Goal: Find specific page/section: Find specific page/section

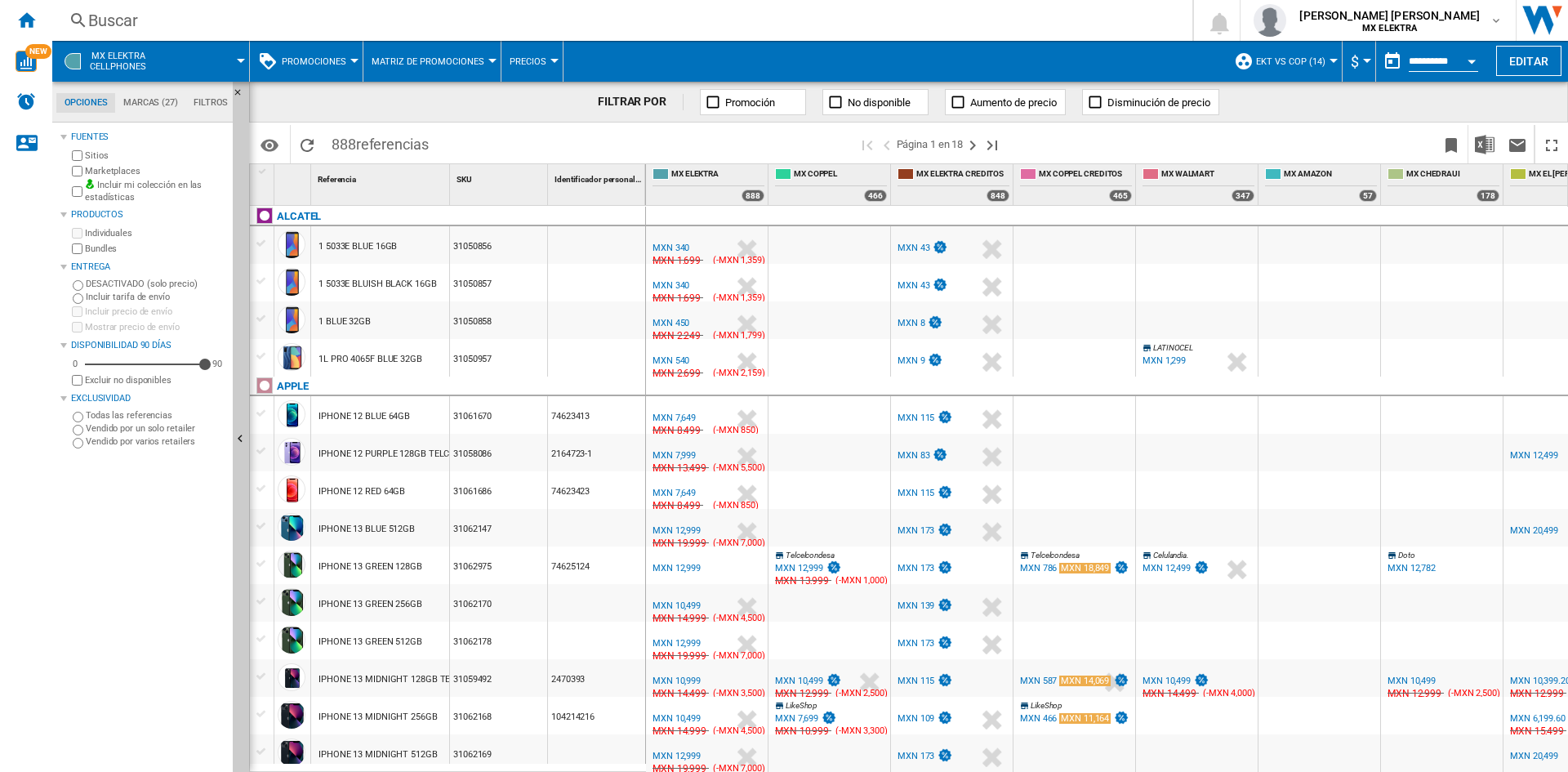
scroll to position [1360, 0]
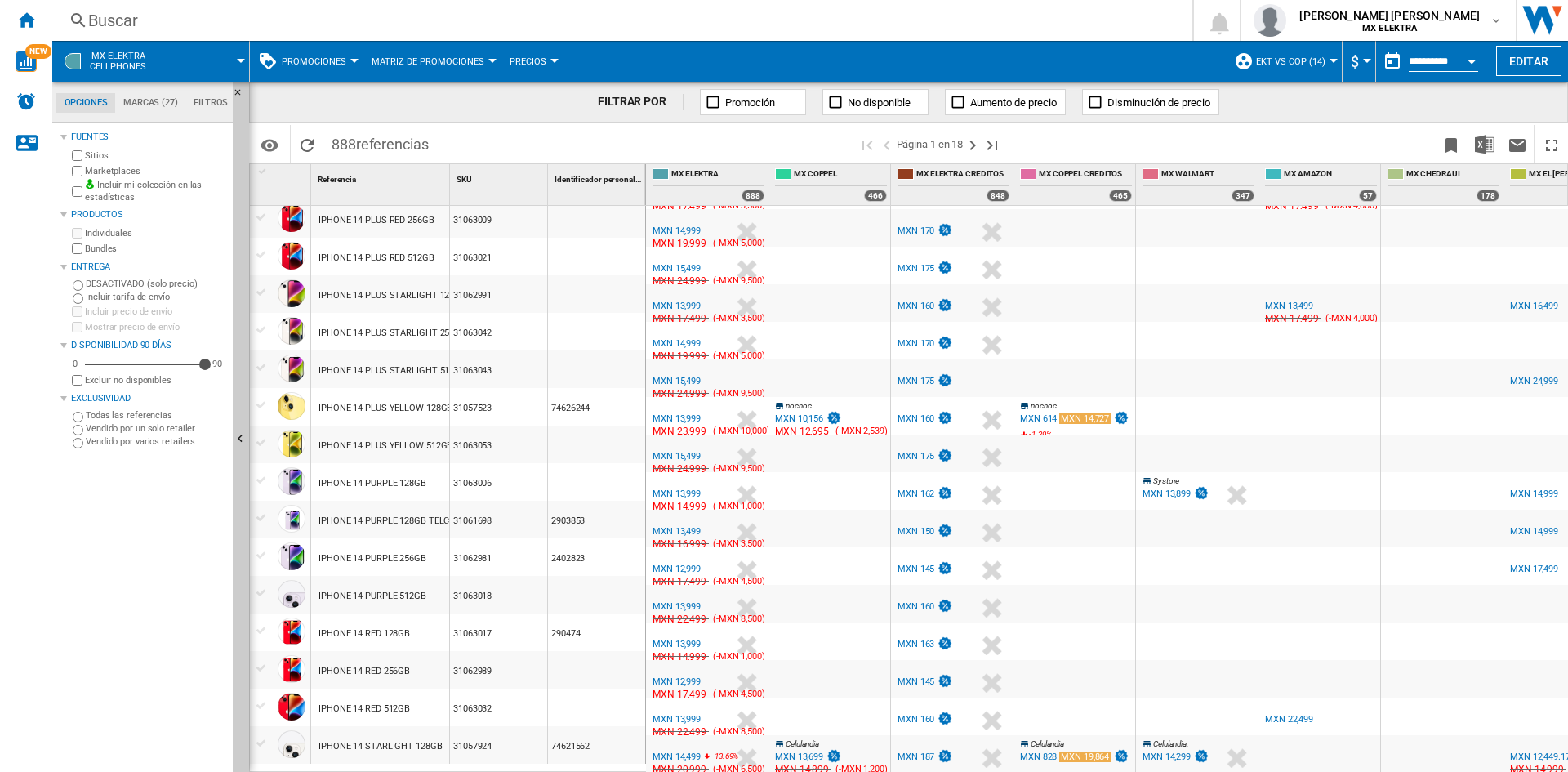
click at [132, 24] on div "Buscar" at bounding box center [619, 20] width 1062 height 23
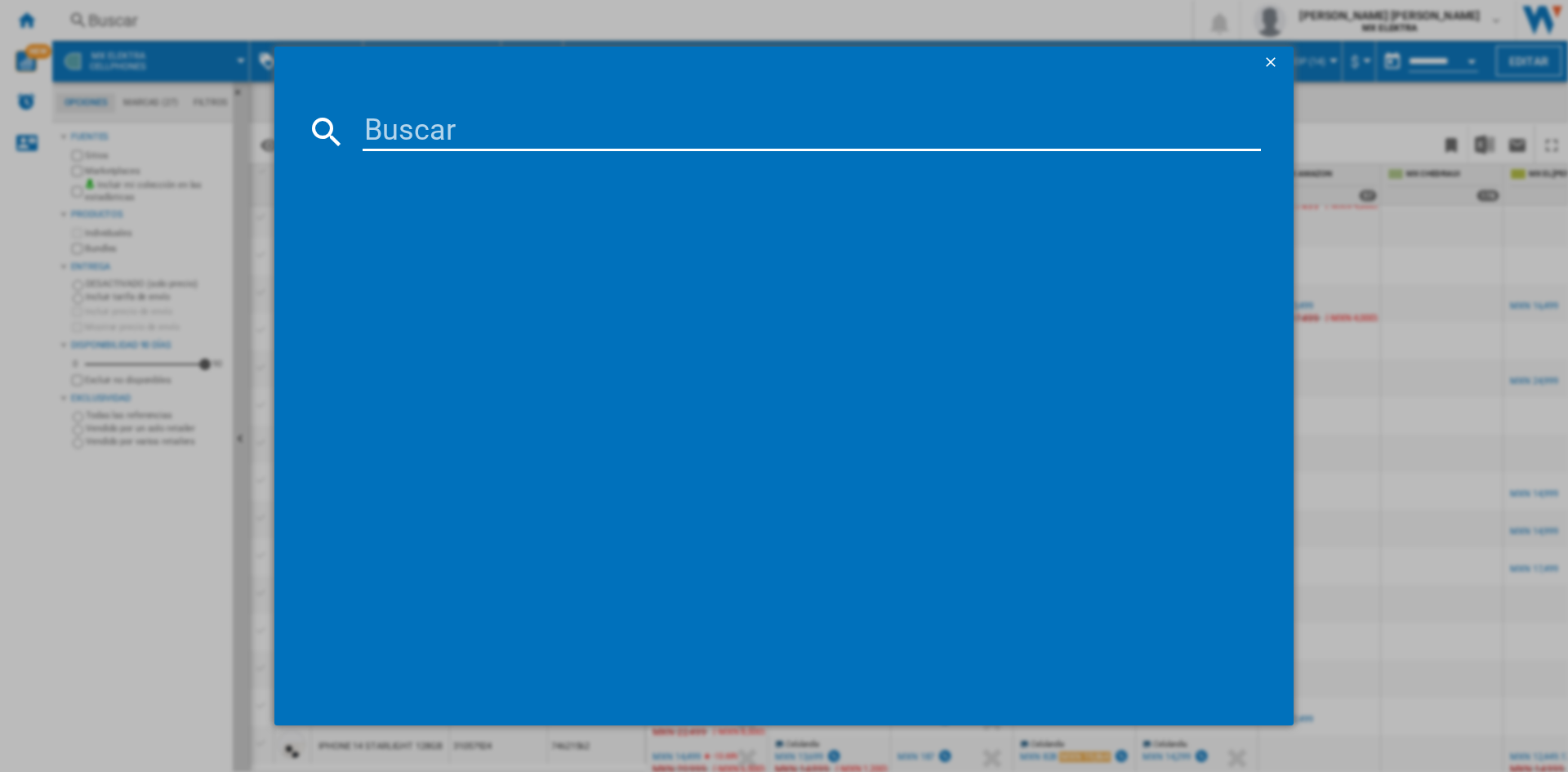
click at [447, 133] on input at bounding box center [812, 132] width 898 height 40
paste input "1300093923"
type input "1300093923"
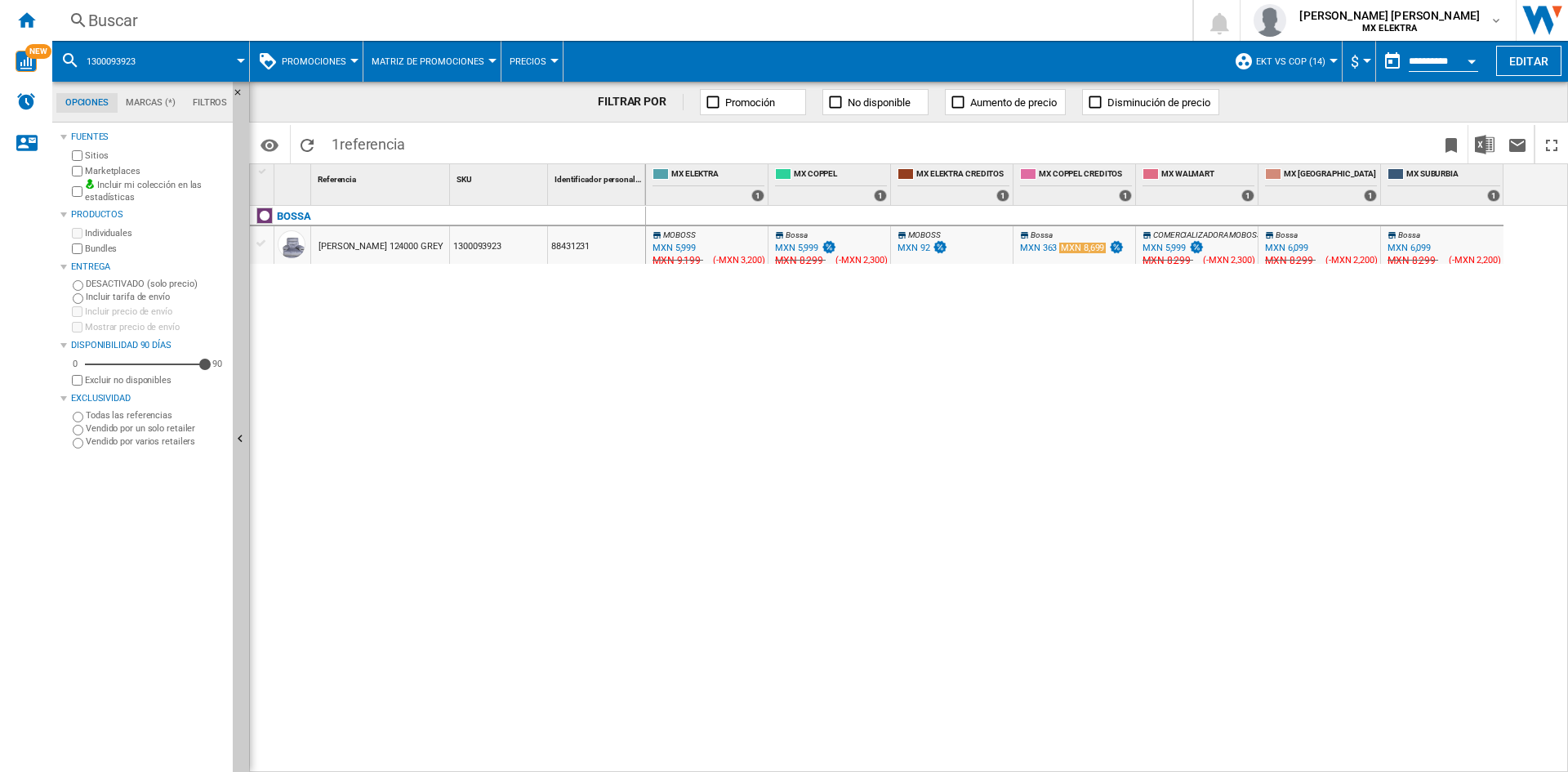
click at [684, 241] on div "MXN 5,999" at bounding box center [672, 248] width 46 height 16
click at [800, 241] on div "MXN 5,999" at bounding box center [804, 248] width 64 height 16
click at [121, 32] on div "Buscar [GEOGRAPHIC_DATA] 0 [PERSON_NAME] [PERSON_NAME] MX ELEKTRA MX ELEKTRA Mi…" at bounding box center [810, 20] width 1516 height 40
click at [106, 23] on div "Buscar" at bounding box center [619, 20] width 1062 height 23
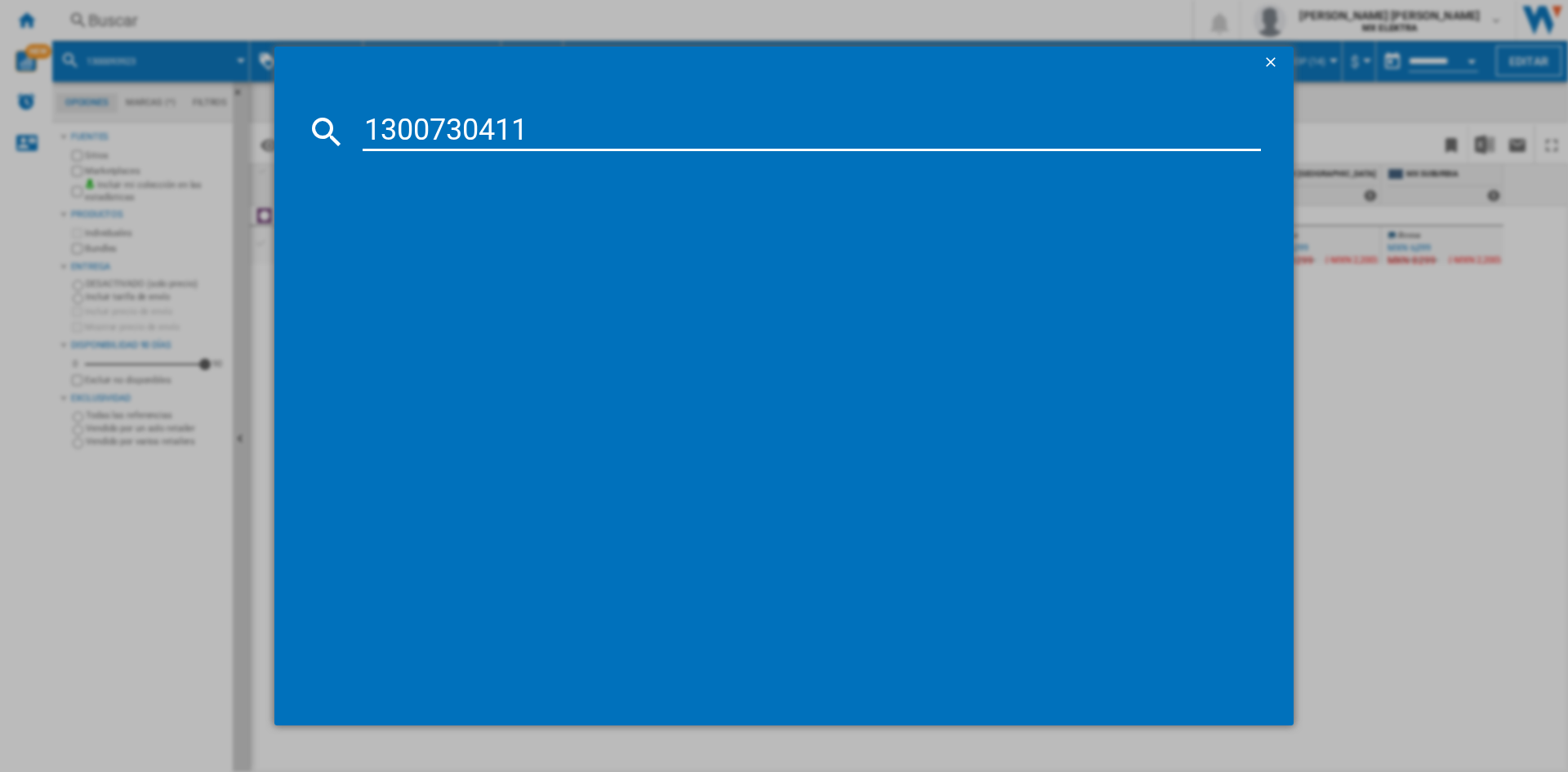
type input "1300730411"
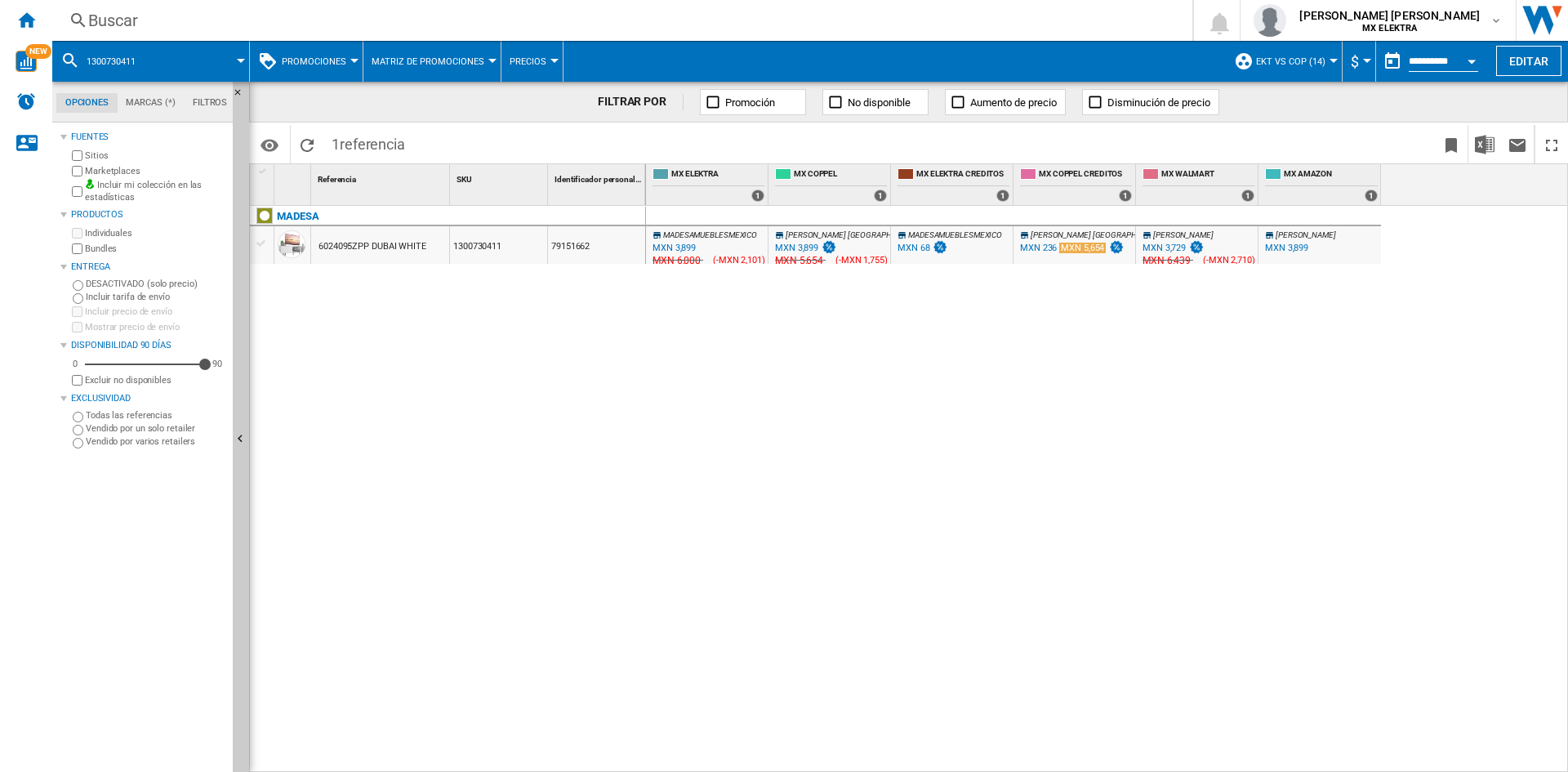
drag, startPoint x: 877, startPoint y: 325, endPoint x: 683, endPoint y: 244, distance: 210.2
click at [683, 244] on div "MXN 3,899" at bounding box center [674, 248] width 43 height 10
click at [811, 246] on div "MXN 3,899" at bounding box center [796, 248] width 43 height 10
click at [132, 22] on div "Buscar" at bounding box center [619, 20] width 1062 height 23
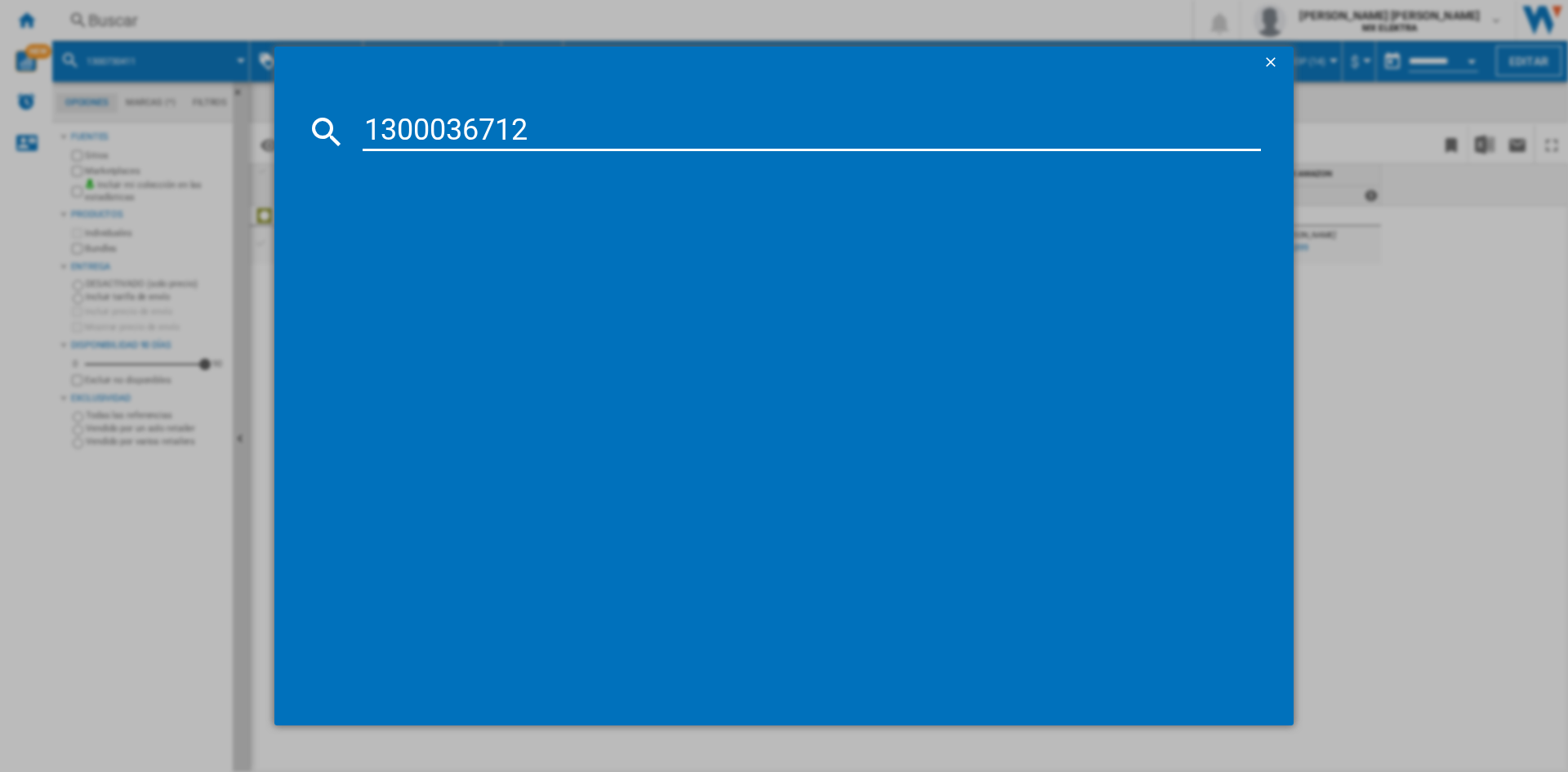
type input "1300036712"
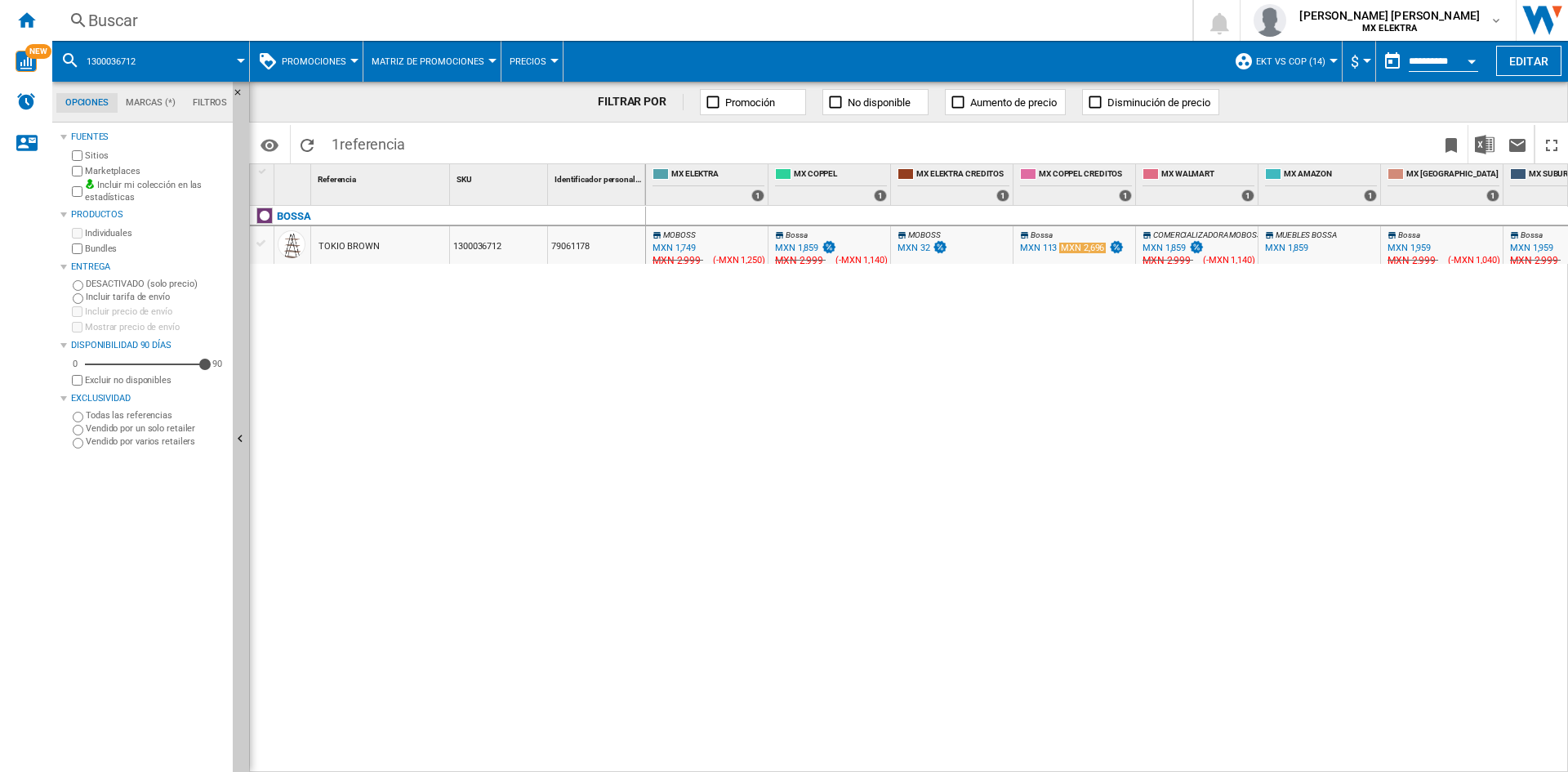
click at [685, 237] on span "MOBOSS" at bounding box center [678, 235] width 32 height 9
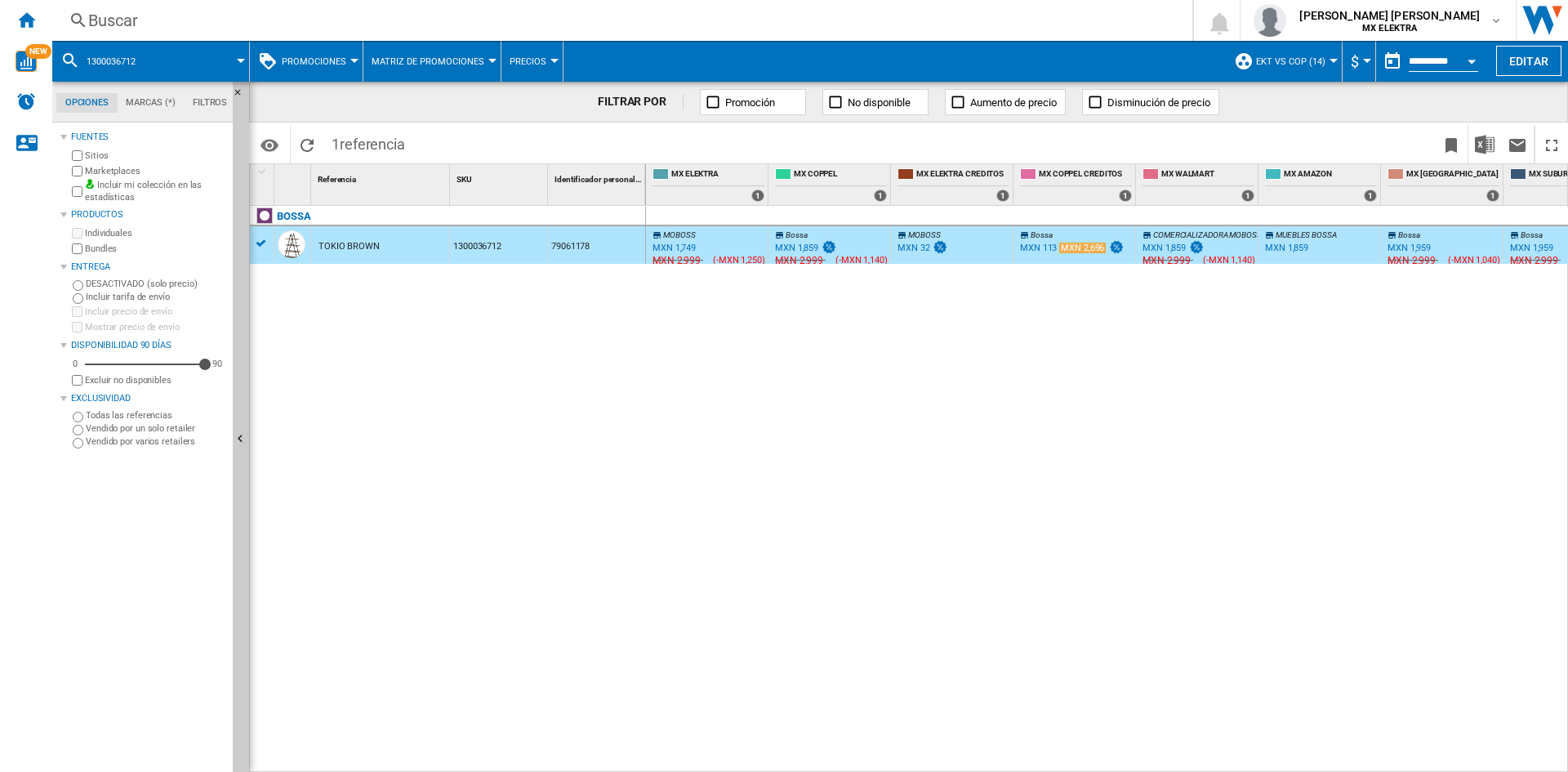
click at [674, 246] on div "MXN 1,749" at bounding box center [674, 248] width 43 height 10
click at [799, 244] on div "MXN 1,859" at bounding box center [796, 248] width 43 height 10
click at [150, 16] on div "Buscar" at bounding box center [619, 20] width 1062 height 23
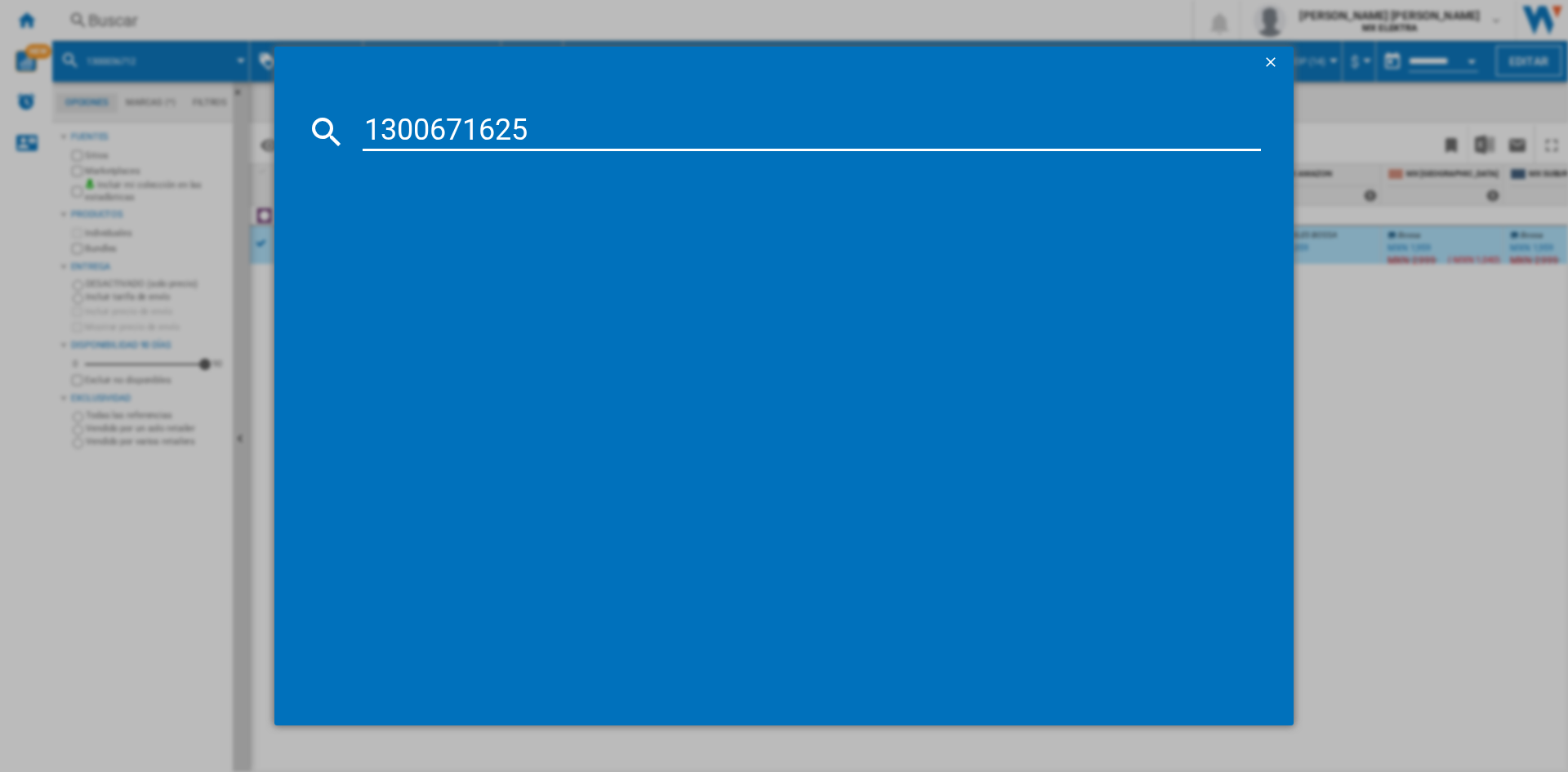
type input "1300671625"
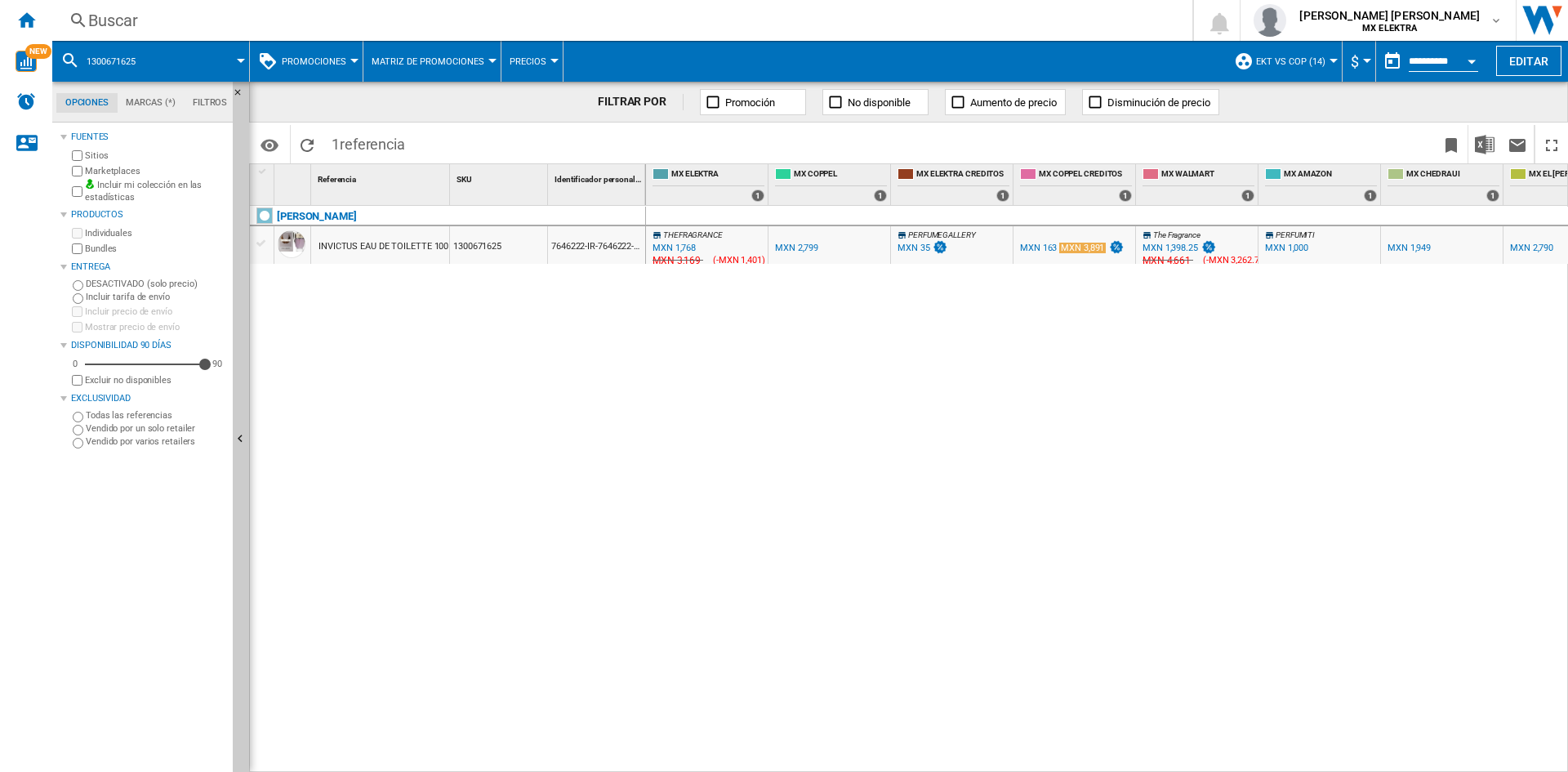
click at [685, 250] on div "MXN 1,768" at bounding box center [674, 248] width 43 height 10
click at [800, 247] on div "MXN 2,799" at bounding box center [796, 248] width 43 height 10
click at [98, 25] on div "Buscar" at bounding box center [619, 20] width 1062 height 23
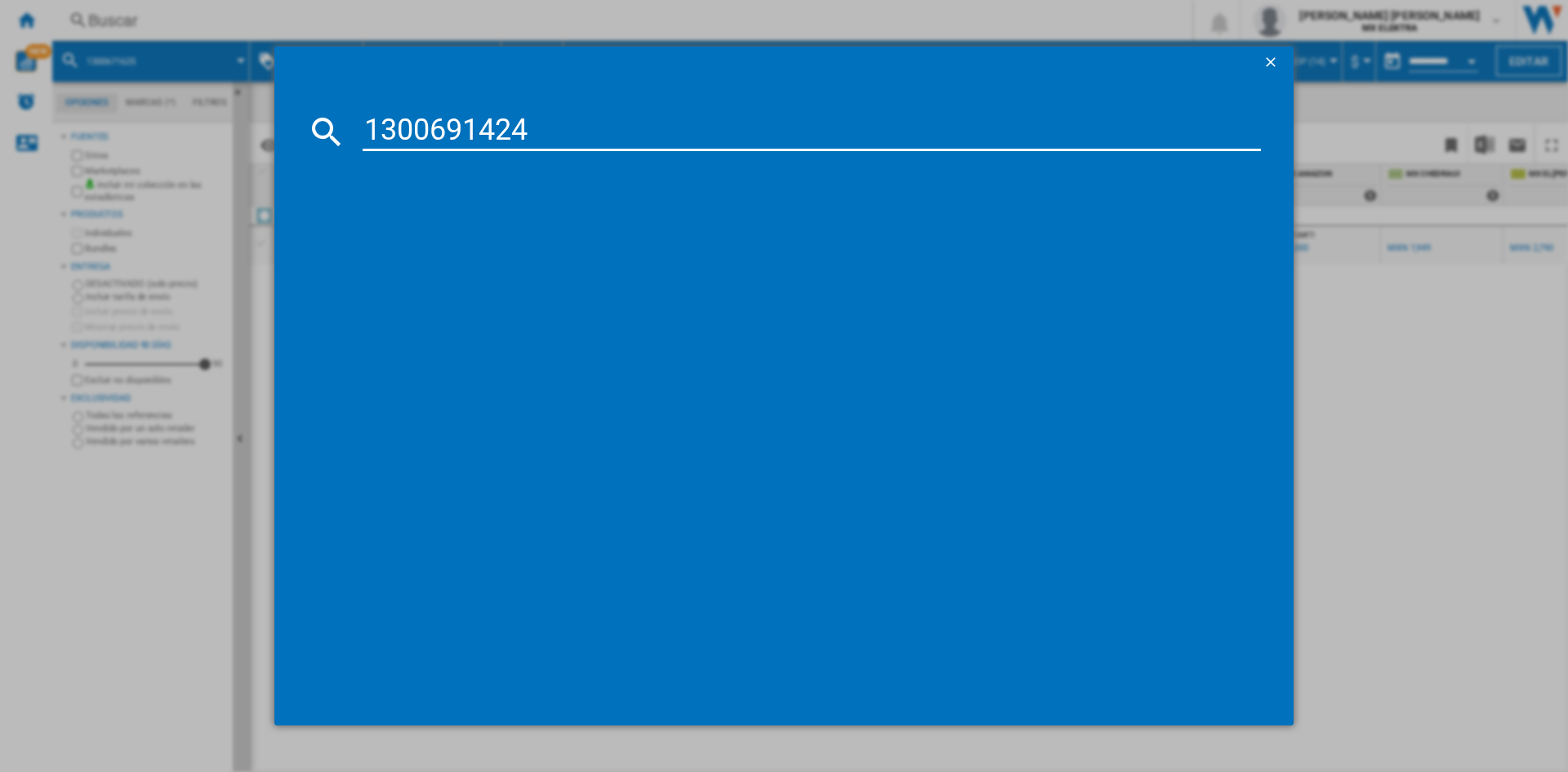
type input "1300691424"
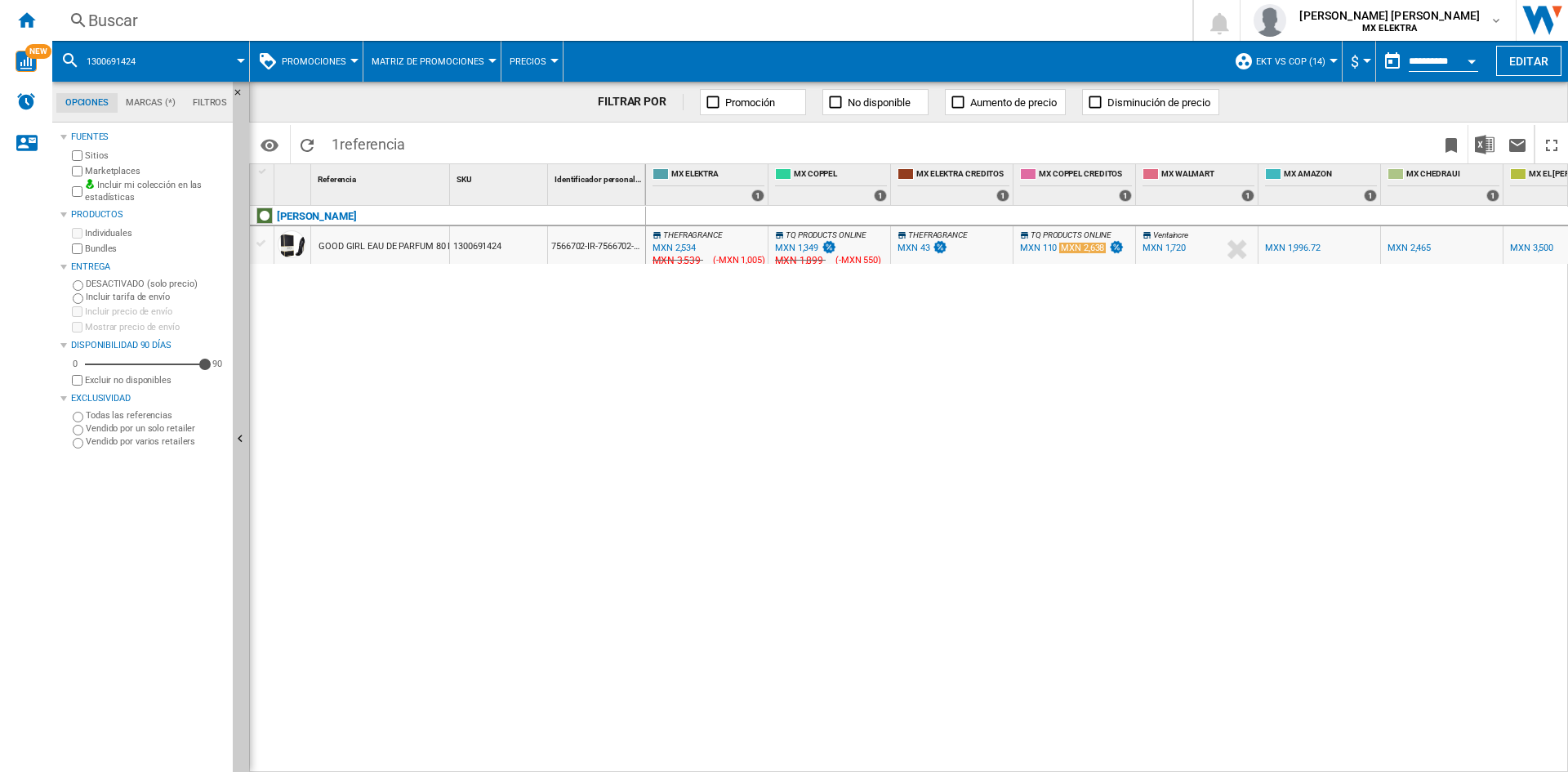
click at [673, 243] on div "MXN 2,534" at bounding box center [674, 248] width 43 height 10
click at [808, 246] on div "MXN 1,349" at bounding box center [796, 248] width 43 height 10
